Goal: Information Seeking & Learning: Check status

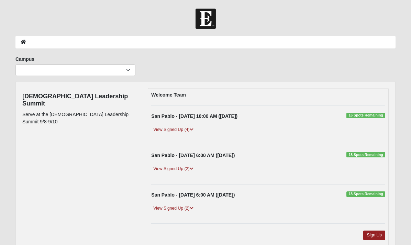
scroll to position [70, 0]
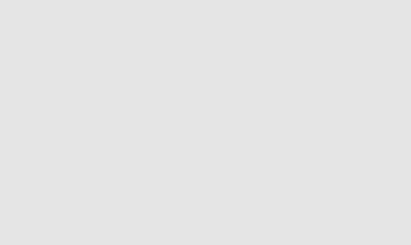
scroll to position [70, 0]
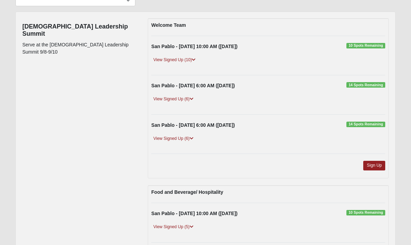
click at [187, 103] on div "View Signed Up (6)" at bounding box center [268, 102] width 244 height 12
click at [187, 99] on link "View Signed Up (6)" at bounding box center [173, 99] width 44 height 7
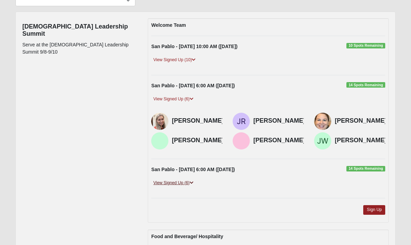
click at [184, 184] on link "View Signed Up (6)" at bounding box center [173, 182] width 44 height 7
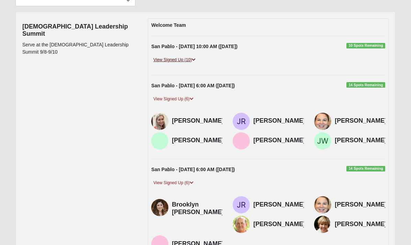
click at [184, 62] on link "View Signed Up (10)" at bounding box center [174, 59] width 46 height 7
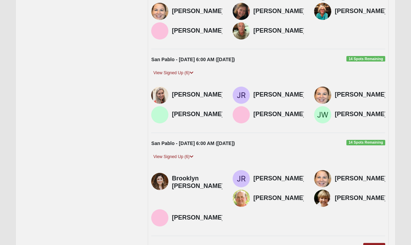
scroll to position [177, 0]
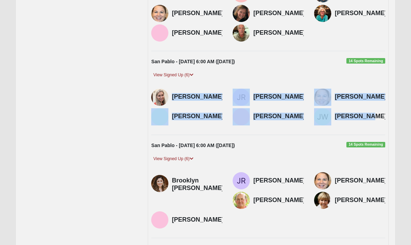
drag, startPoint x: 173, startPoint y: 96, endPoint x: 371, endPoint y: 117, distance: 199.1
click at [371, 117] on div "Tiffanie Haak Jim Radney Kate Bell Cary Schultz Suzy Young" at bounding box center [268, 108] width 244 height 39
copy div "Tiffanie Haak Jim Radney Kate Bell Cary Schultz Suzy Young Jack Weber"
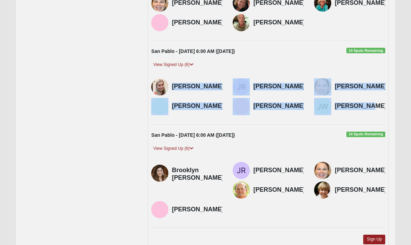
scroll to position [192, 0]
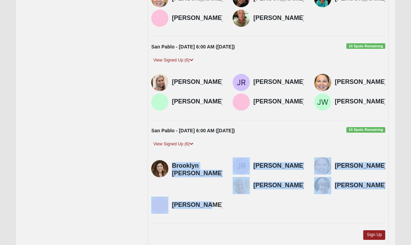
drag, startPoint x: 172, startPoint y: 164, endPoint x: 368, endPoint y: 184, distance: 197.3
click at [368, 184] on div "Brooklyn Stabile Jim Radney Kate Bell Mike Greene" at bounding box center [268, 186] width 244 height 59
copy div "Brooklyn Stabile Jim Radney Kate Bell Mike Greene Carin Greene Suzy Young"
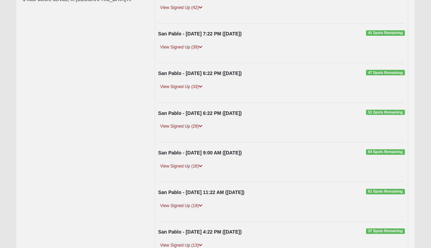
scroll to position [69, 0]
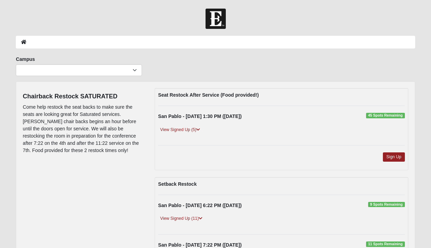
scroll to position [22, 0]
click at [186, 220] on link "View Signed Up (11)" at bounding box center [181, 218] width 46 height 7
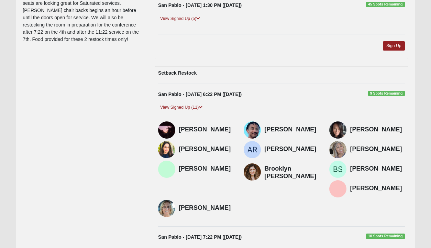
scroll to position [111, 0]
click at [195, 106] on link "View Signed Up (11)" at bounding box center [181, 106] width 46 height 7
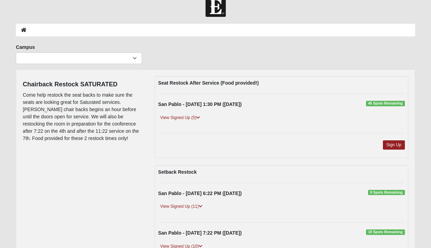
scroll to position [13, 0]
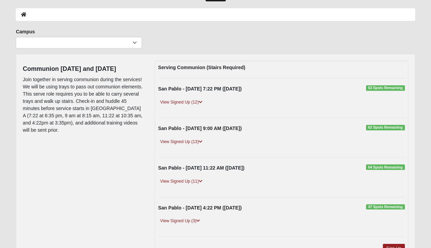
scroll to position [29, 0]
